Goal: Information Seeking & Learning: Learn about a topic

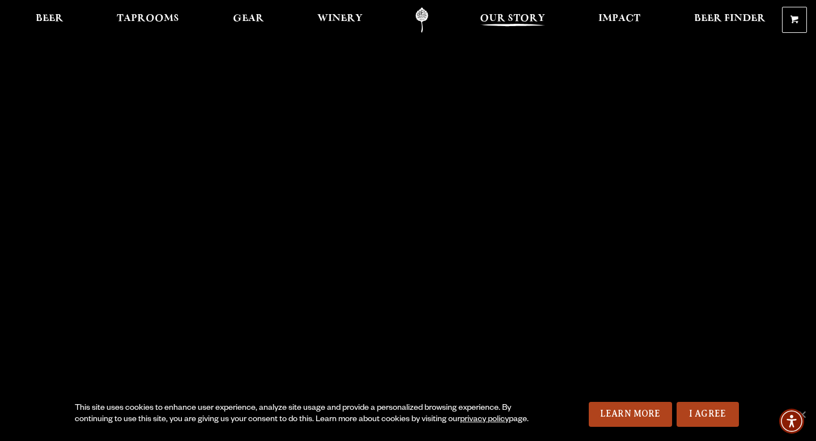
click at [514, 18] on span "Our Story" at bounding box center [512, 18] width 65 height 9
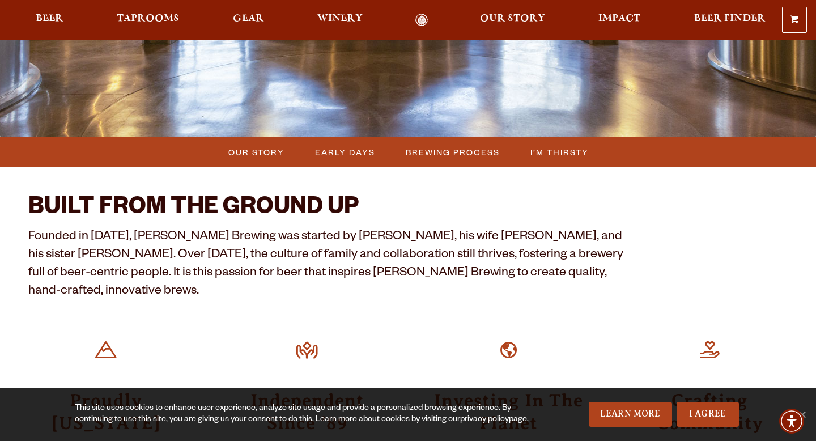
scroll to position [236, 0]
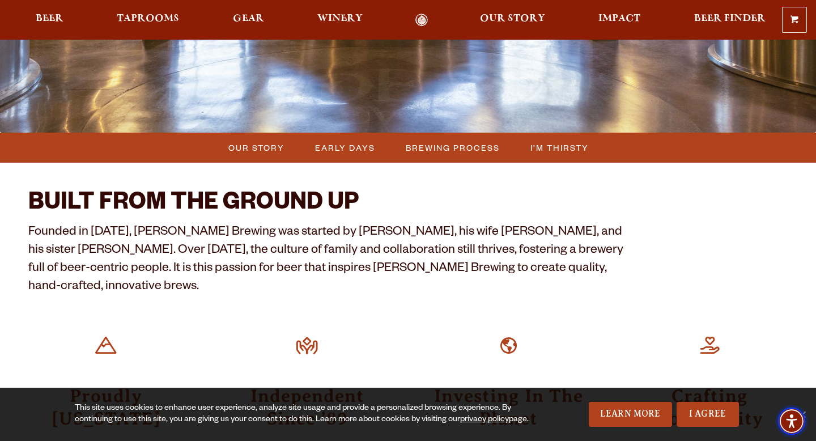
click at [799, 408] on img "Accessibility Menu" at bounding box center [791, 420] width 27 height 27
click at [806, 409] on span "Accessibility Menu" at bounding box center [791, 421] width 40 height 40
click at [807, 408] on span "Accessibility Menu" at bounding box center [791, 421] width 40 height 40
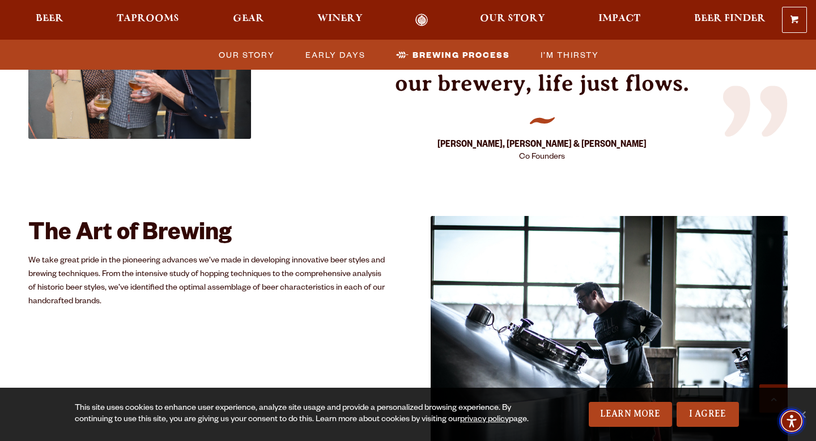
scroll to position [2024, 0]
